Goal: Task Accomplishment & Management: Manage account settings

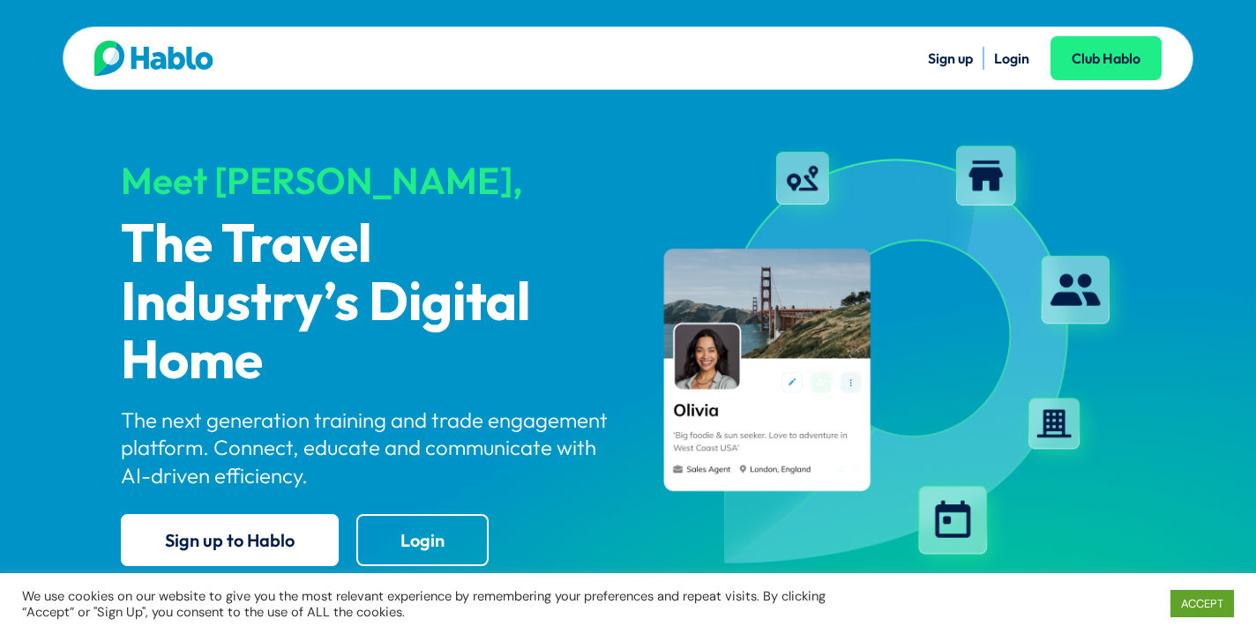
click at [994, 51] on link "Login" at bounding box center [1011, 58] width 35 height 18
click at [1010, 57] on link "Login" at bounding box center [1011, 58] width 35 height 18
click at [1011, 53] on link "Login" at bounding box center [1011, 58] width 35 height 18
click at [1010, 50] on link "Login" at bounding box center [1011, 58] width 35 height 18
